Goal: Use online tool/utility: Utilize a website feature to perform a specific function

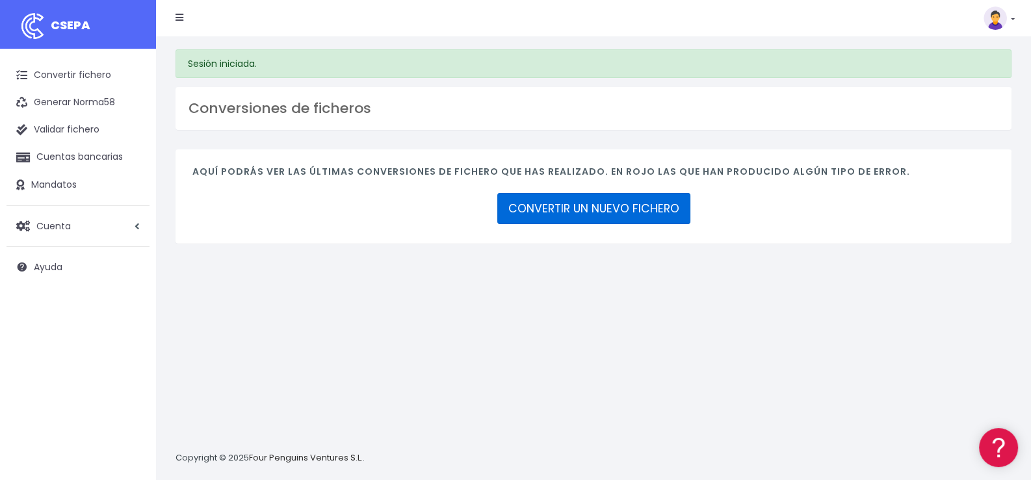
click at [589, 207] on link "CONVERTIR UN NUEVO FICHERO" at bounding box center [593, 208] width 193 height 31
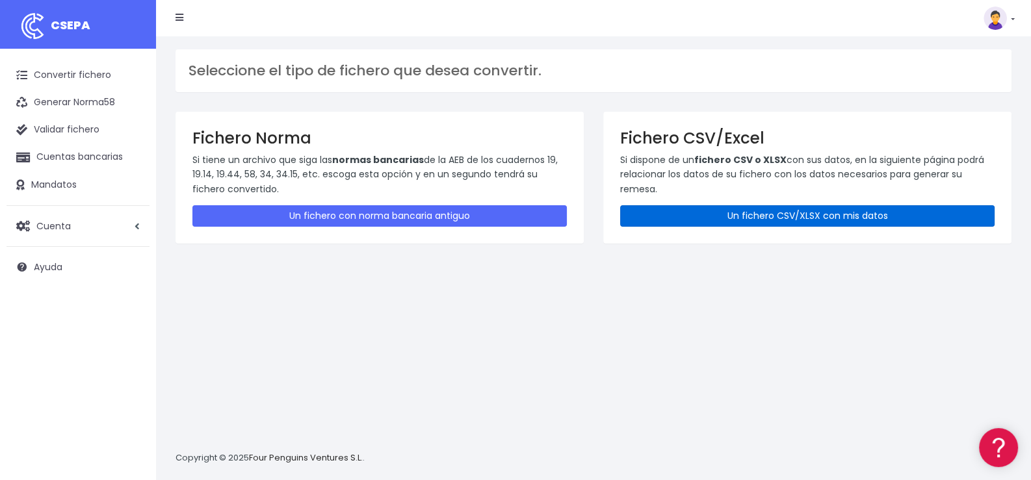
click at [809, 215] on link "Un fichero CSV/XLSX con mis datos" at bounding box center [807, 215] width 374 height 21
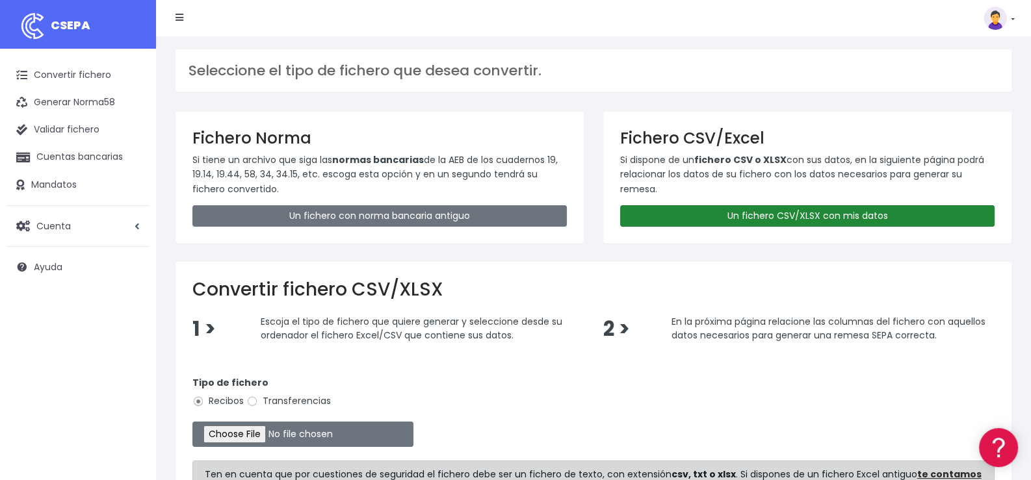
scroll to position [129, 0]
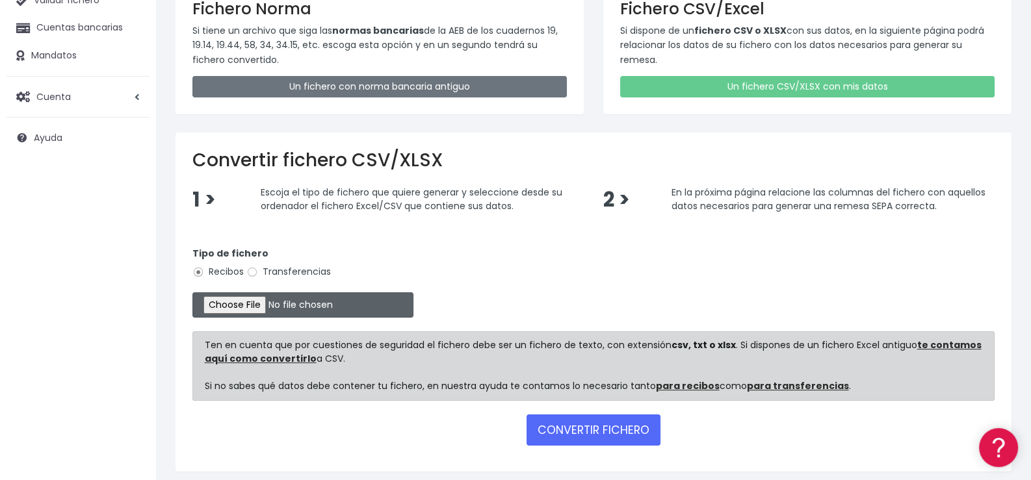
click at [248, 302] on input "file" at bounding box center [302, 305] width 221 height 25
type input "C:\fakepath\Remesa358.xlsx"
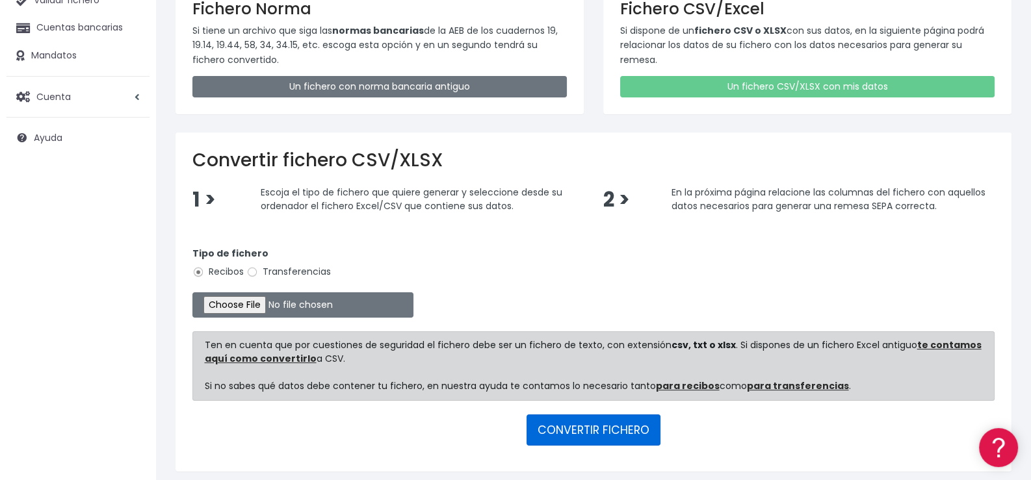
click at [624, 426] on button "CONVERTIR FICHERO" at bounding box center [594, 430] width 134 height 31
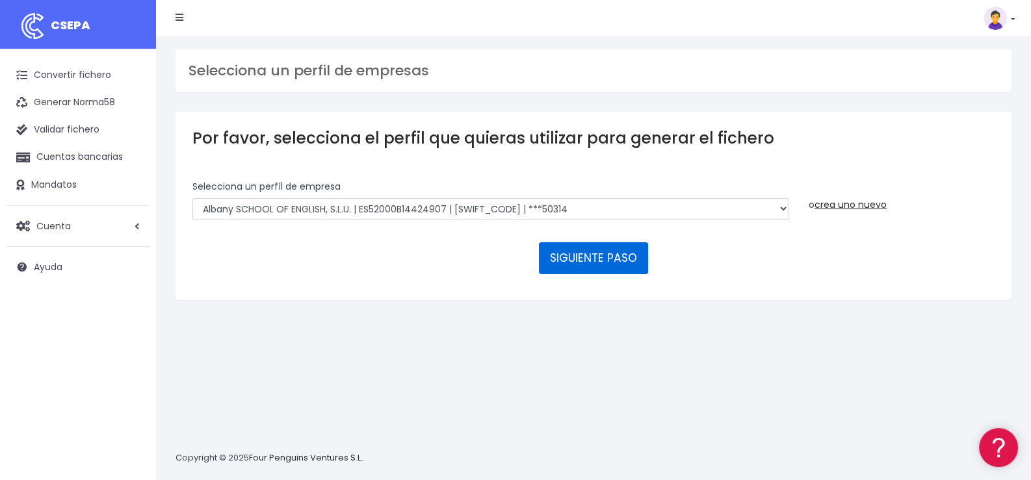
click at [595, 255] on button "SIGUIENTE PASO" at bounding box center [593, 258] width 109 height 31
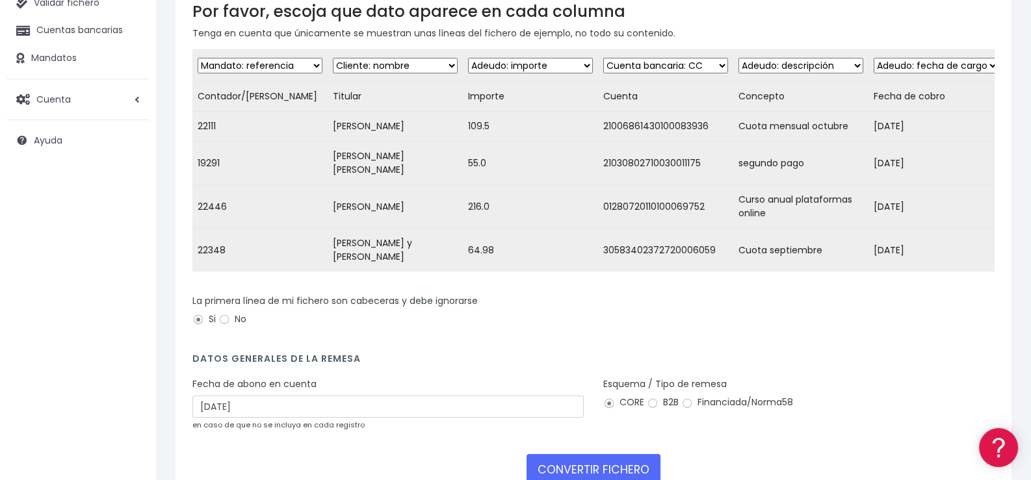
scroll to position [129, 0]
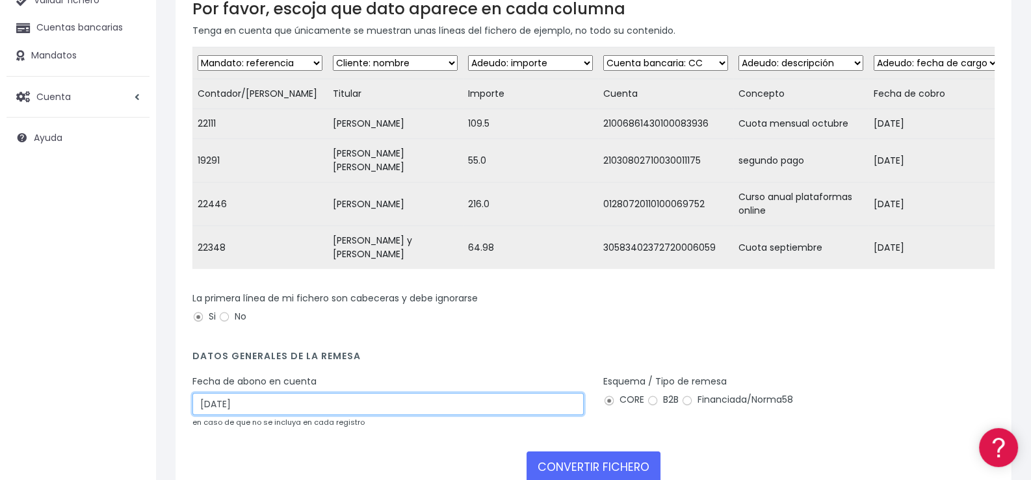
click at [337, 404] on input "12/10/2025" at bounding box center [387, 404] width 391 height 22
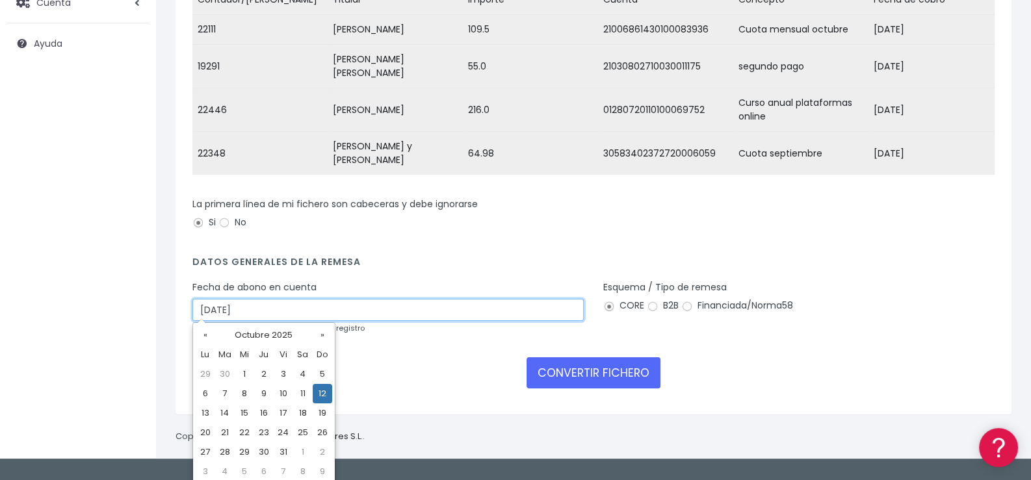
scroll to position [228, 0]
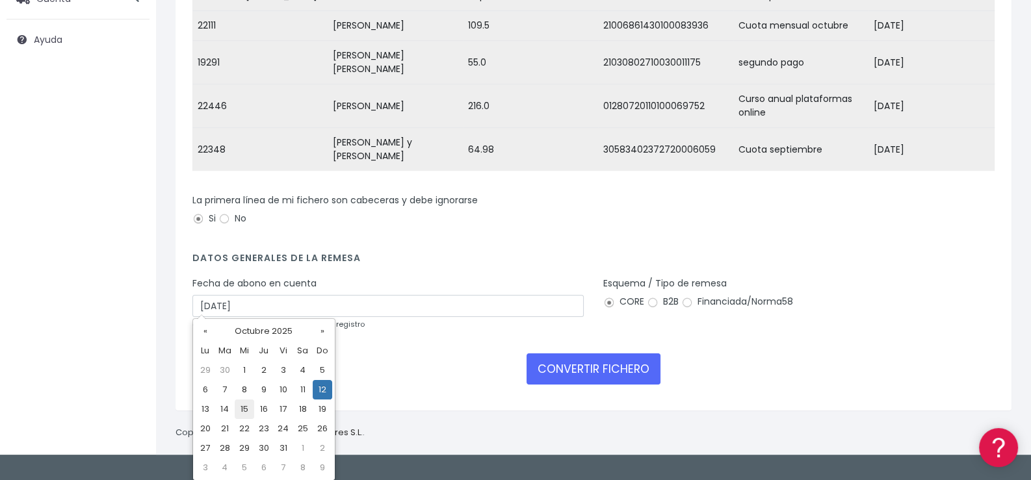
click at [247, 409] on td "15" at bounding box center [245, 410] width 20 height 20
type input "15/10/2025"
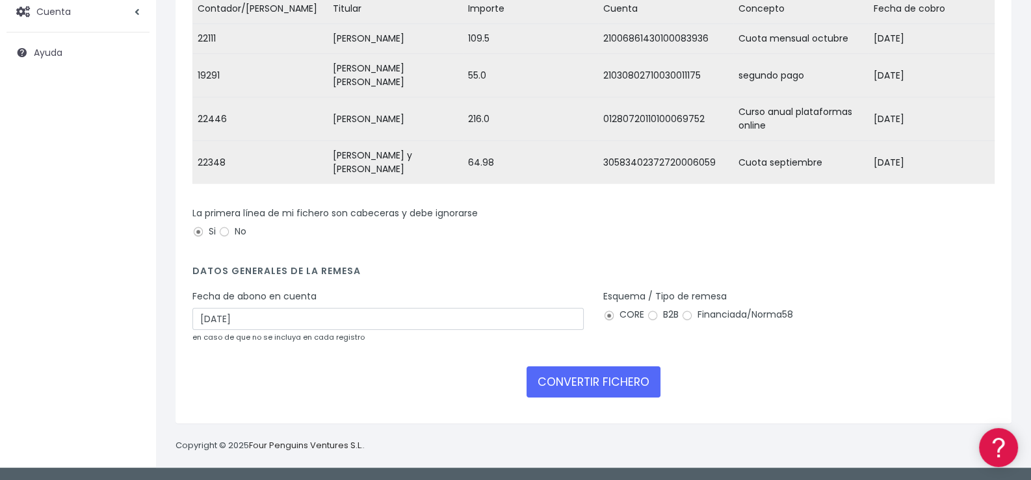
scroll to position [209, 0]
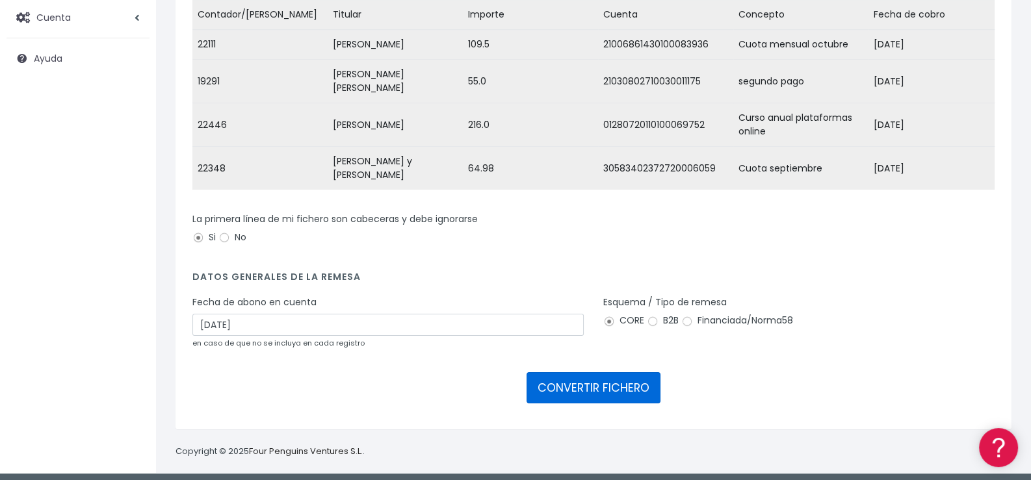
click at [579, 383] on button "CONVERTIR FICHERO" at bounding box center [594, 388] width 134 height 31
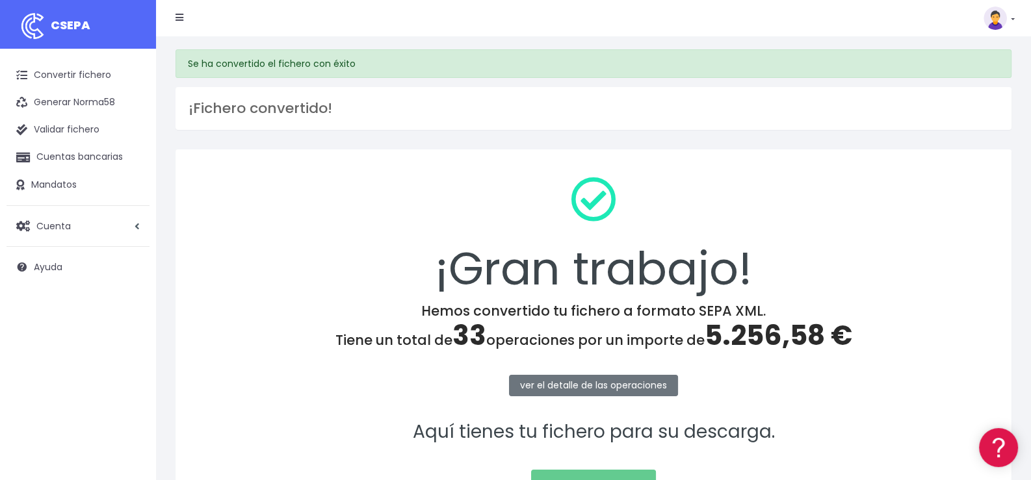
scroll to position [129, 0]
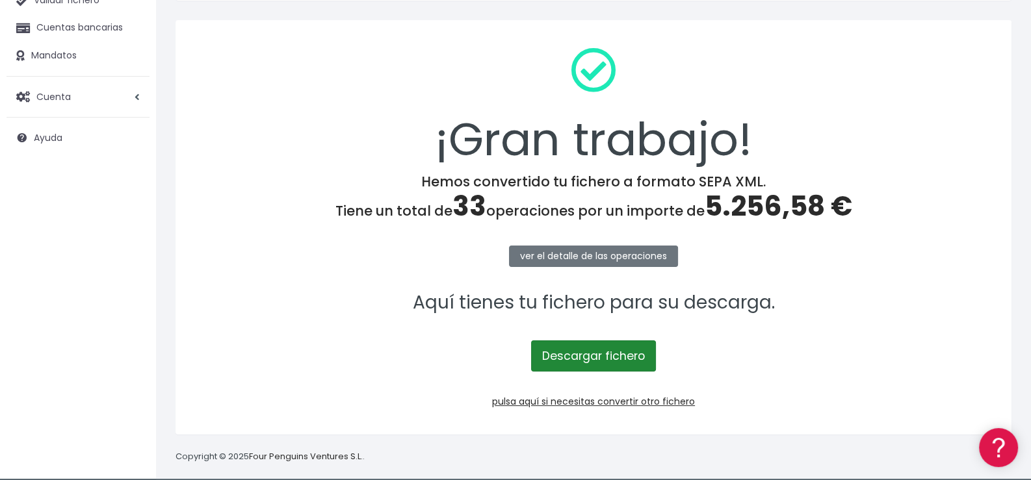
click at [585, 360] on link "Descargar fichero" at bounding box center [593, 356] width 125 height 31
